Goal: Go to known website: Go to known website

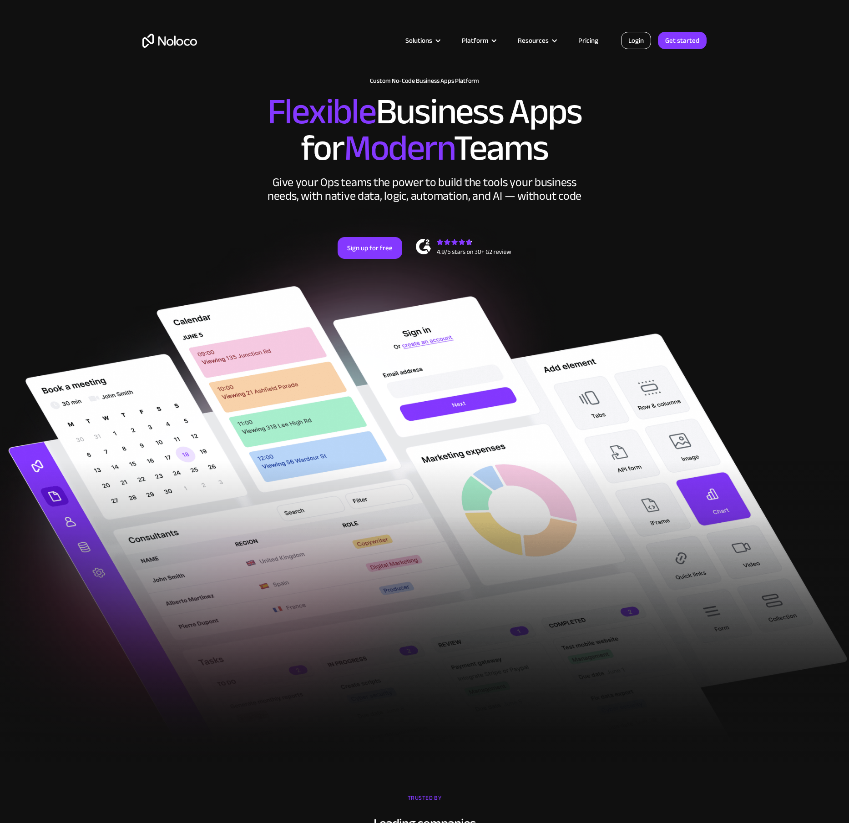
click at [638, 47] on link "Login" at bounding box center [636, 40] width 30 height 17
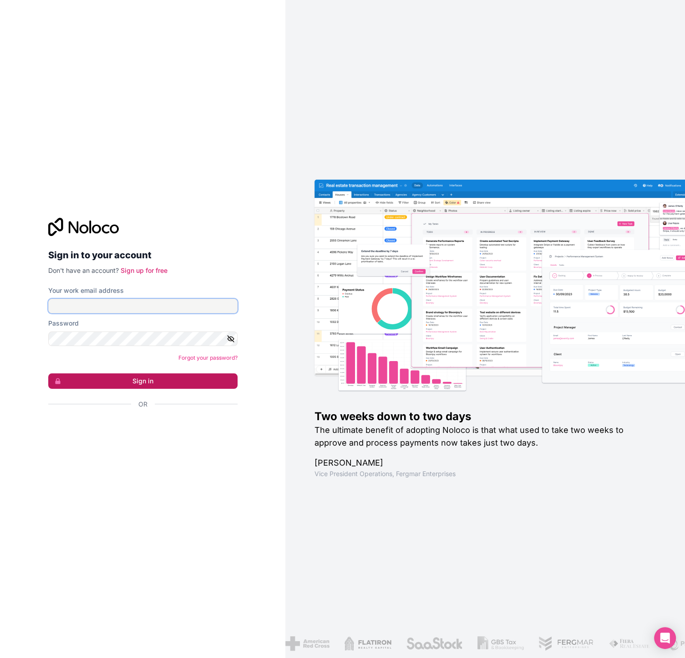
type input "[EMAIL_ADDRESS][DOMAIN_NAME]"
click at [147, 377] on button "Sign in" at bounding box center [142, 380] width 189 height 15
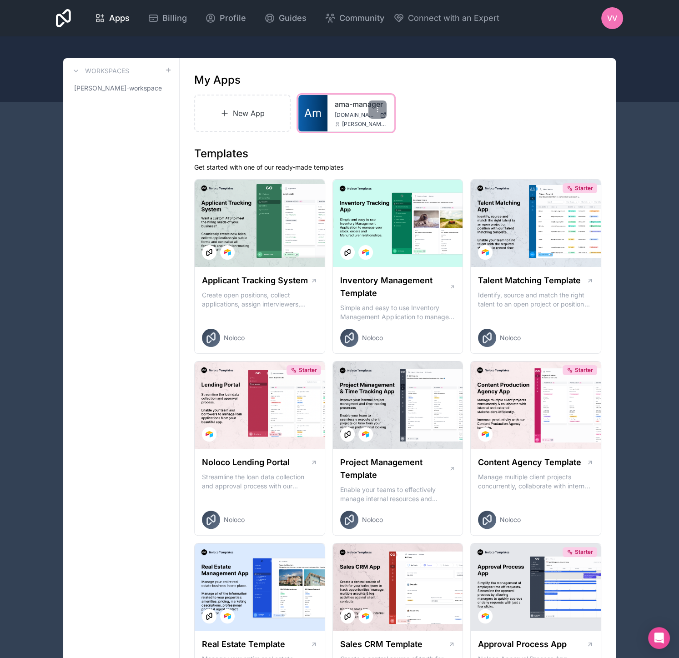
click at [359, 115] on span "[DOMAIN_NAME]" at bounding box center [355, 114] width 41 height 7
